Goal: Task Accomplishment & Management: Complete application form

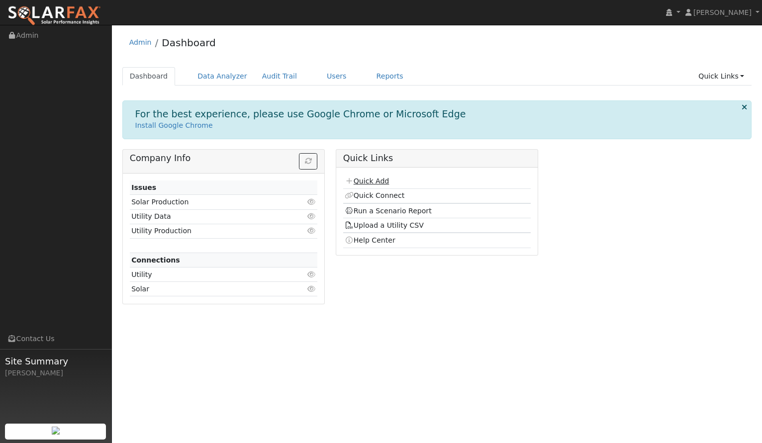
click at [370, 184] on link "Quick Add" at bounding box center [367, 181] width 44 height 8
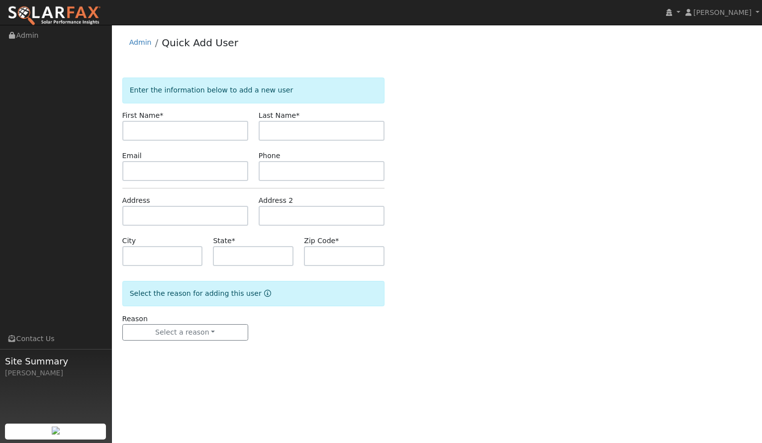
type input "L"
type input "[PERSON_NAME]"
type input "Matthews"
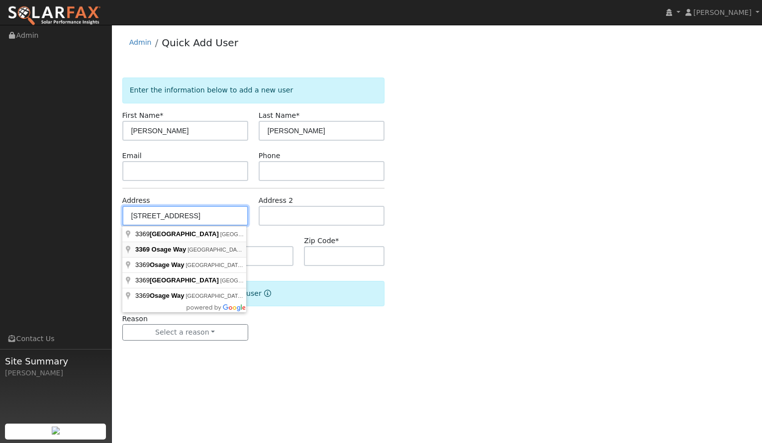
type input "3369 Osage Way"
type input "Clearlake Oaks"
type input "CA"
type input "95423"
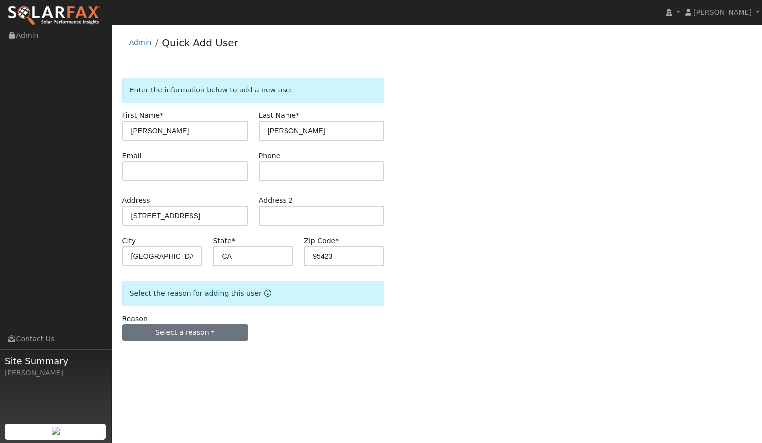
click at [191, 331] on button "Select a reason" at bounding box center [185, 332] width 126 height 17
click at [192, 370] on link "New customer adding solar" at bounding box center [178, 367] width 110 height 14
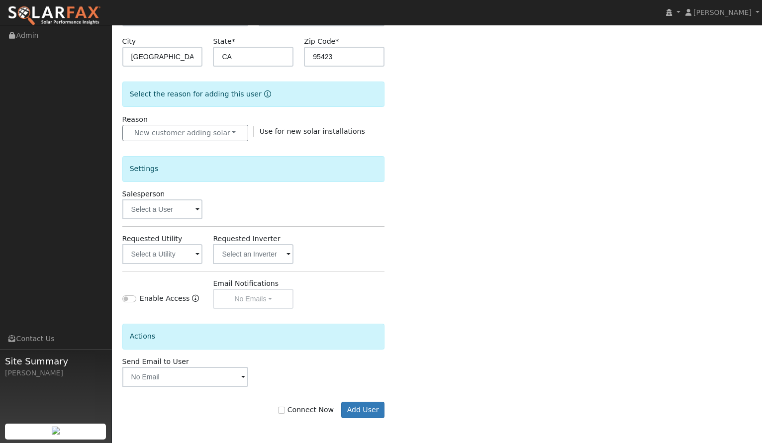
scroll to position [200, 0]
click at [165, 201] on input "text" at bounding box center [162, 210] width 81 height 20
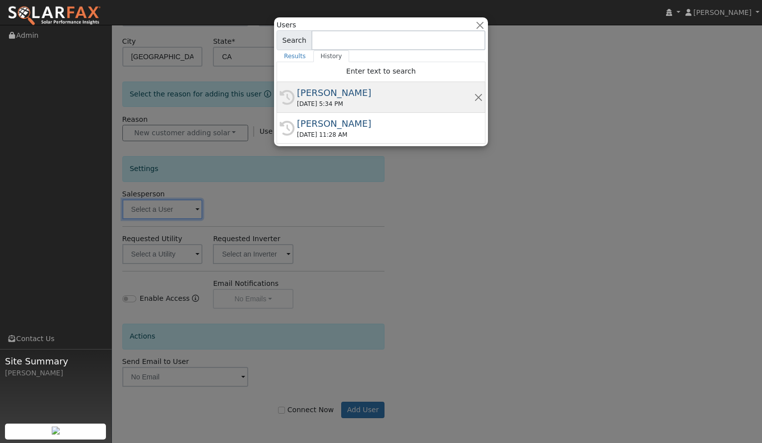
click at [342, 91] on div "[PERSON_NAME]" at bounding box center [385, 92] width 177 height 13
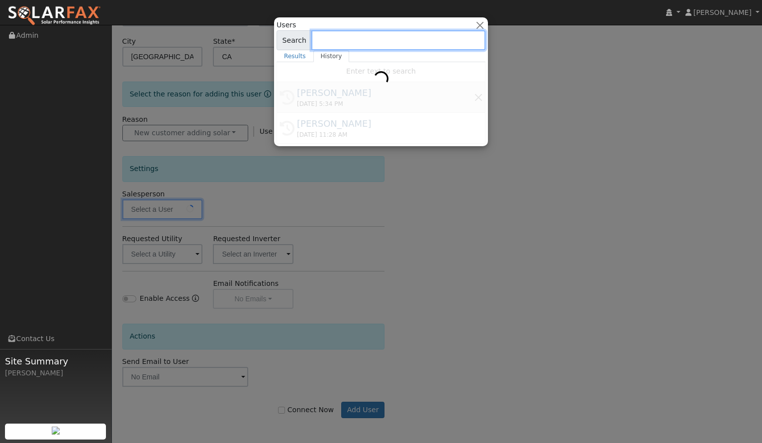
type input "[PERSON_NAME]"
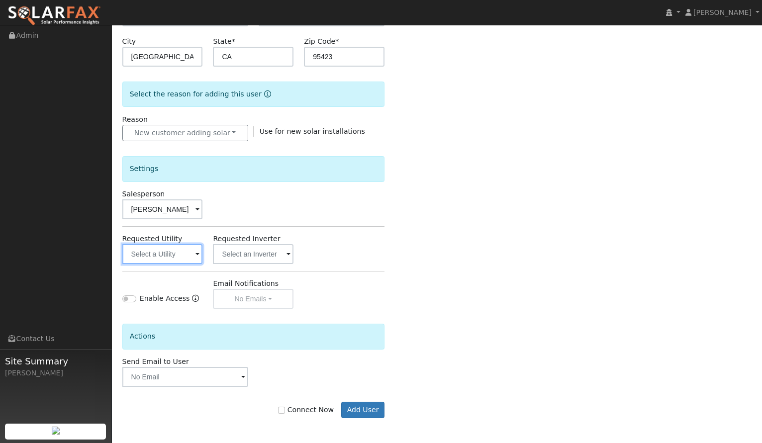
click at [168, 254] on input "text" at bounding box center [162, 254] width 81 height 20
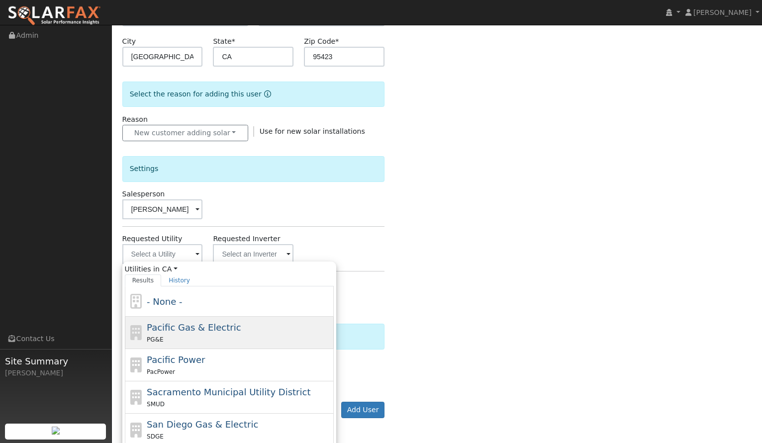
click at [189, 329] on span "Pacific Gas & Electric" at bounding box center [194, 328] width 94 height 10
type input "Pacific Gas & Electric"
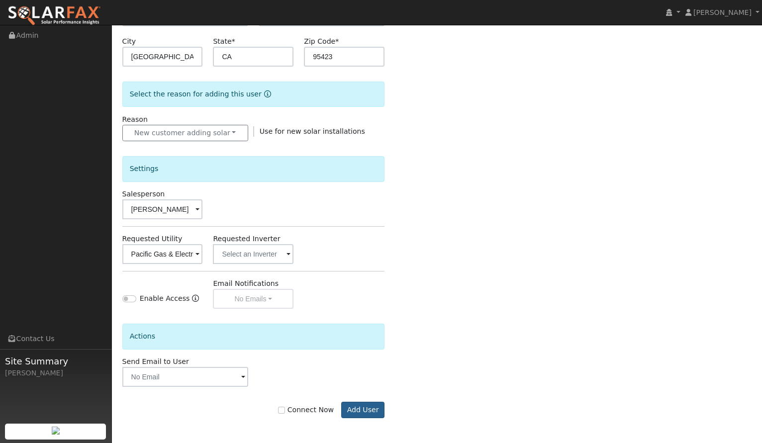
click at [365, 410] on button "Add User" at bounding box center [362, 410] width 43 height 17
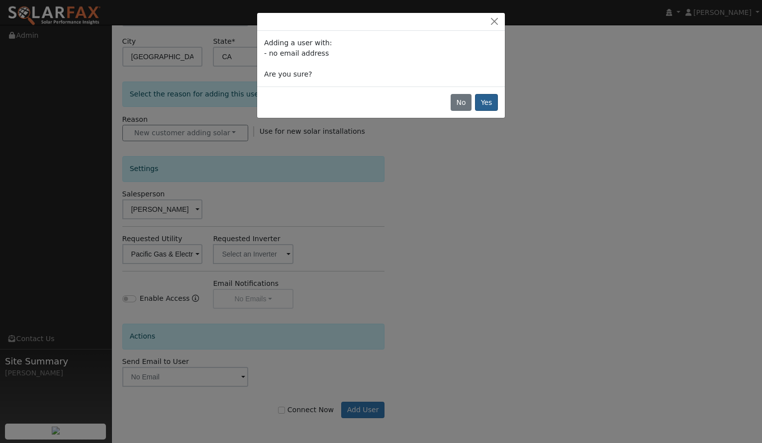
click at [494, 105] on button "Yes" at bounding box center [486, 102] width 23 height 17
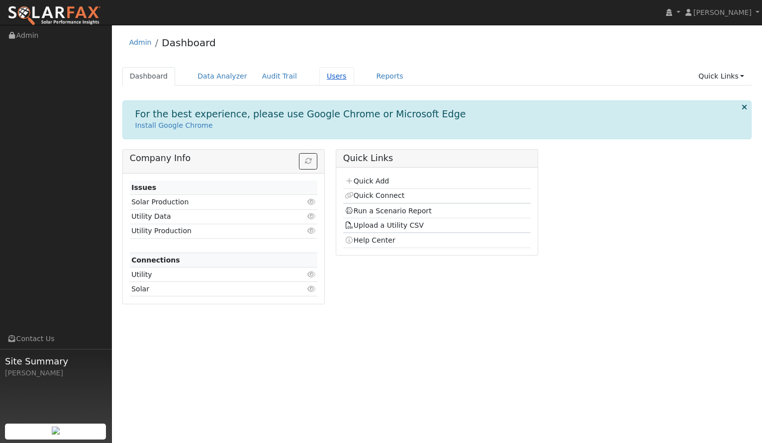
click at [326, 75] on link "Users" at bounding box center [337, 76] width 35 height 18
